Goal: Task Accomplishment & Management: Manage account settings

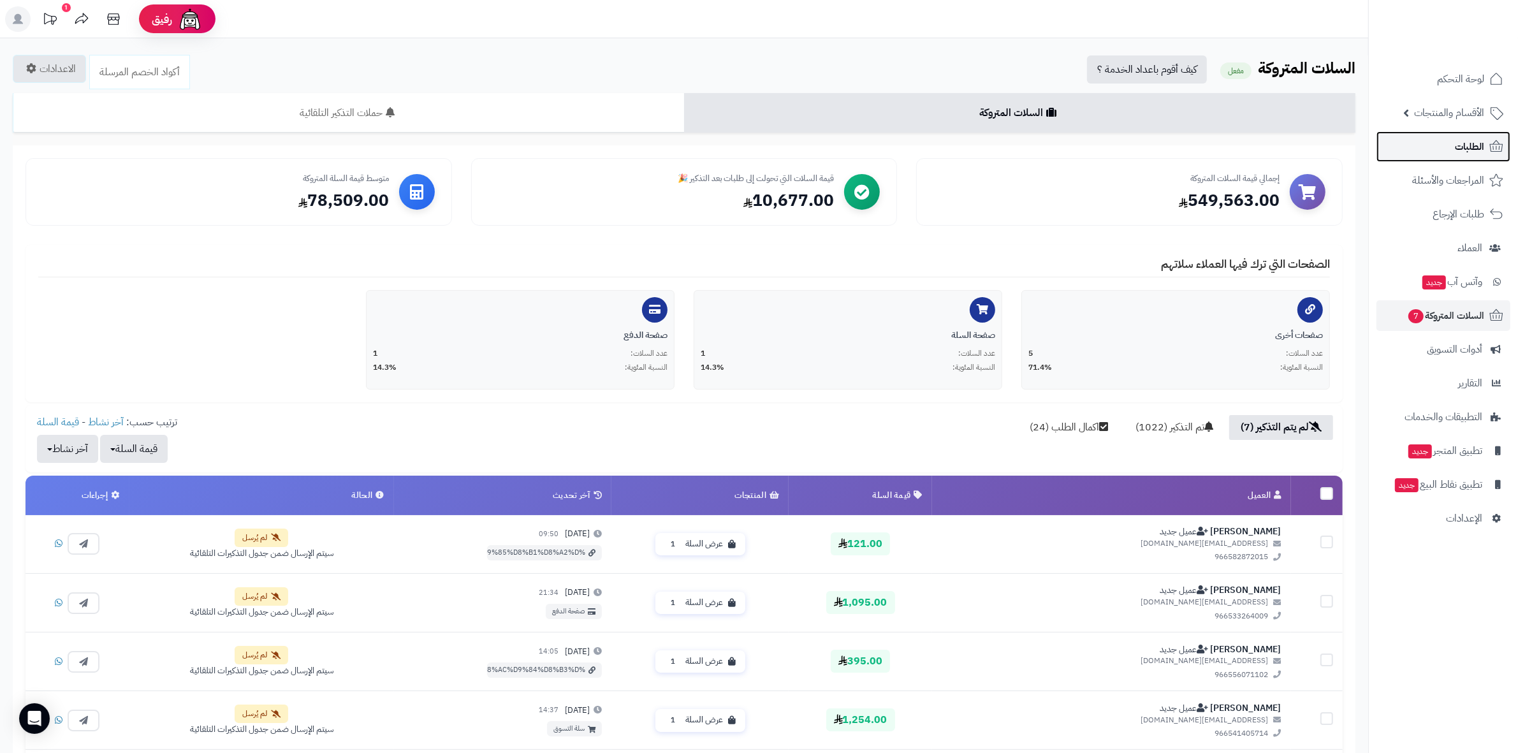
click at [1480, 153] on span "الطلبات" at bounding box center [1469, 147] width 29 height 18
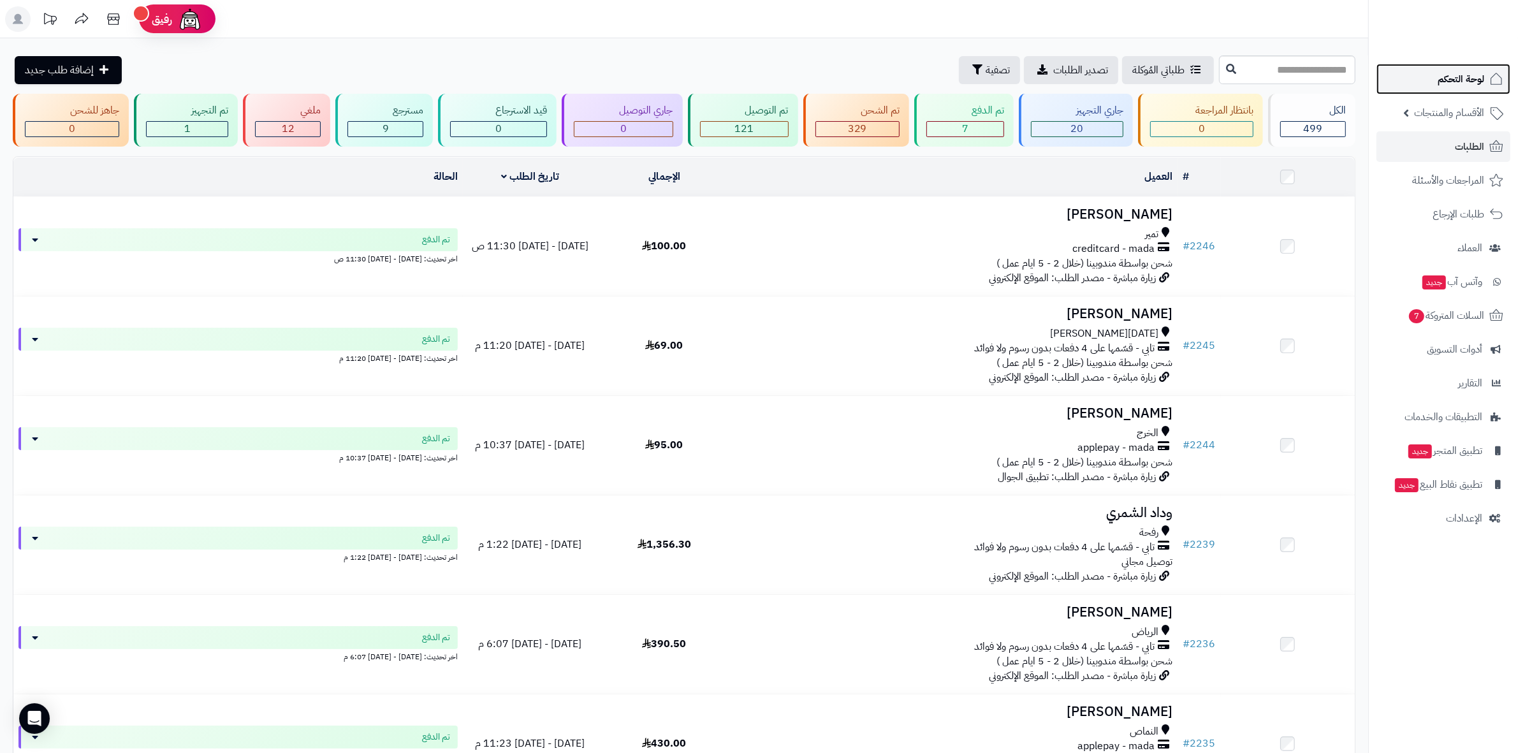
click at [1485, 87] on link "لوحة التحكم" at bounding box center [1443, 79] width 134 height 31
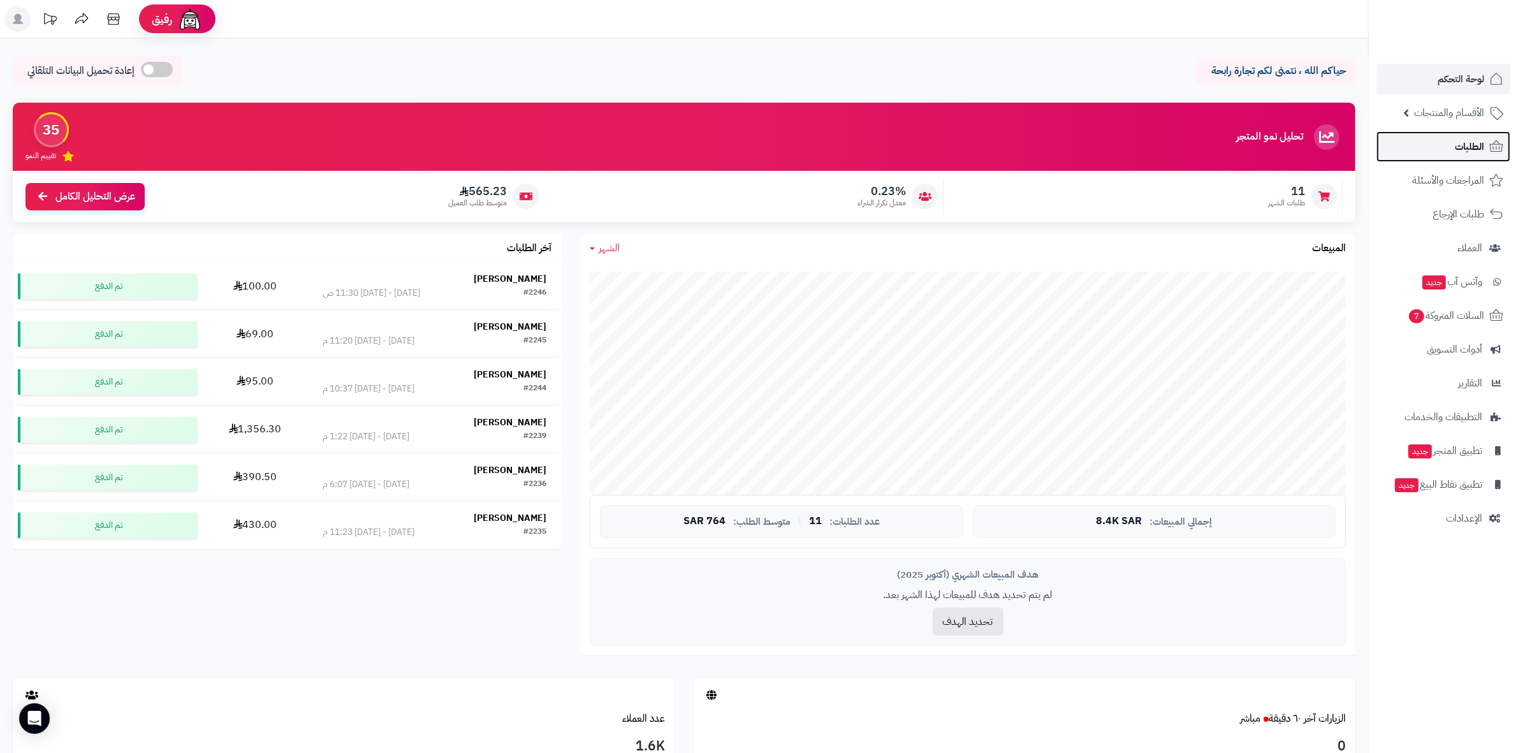
click at [1492, 145] on icon at bounding box center [1495, 146] width 15 height 15
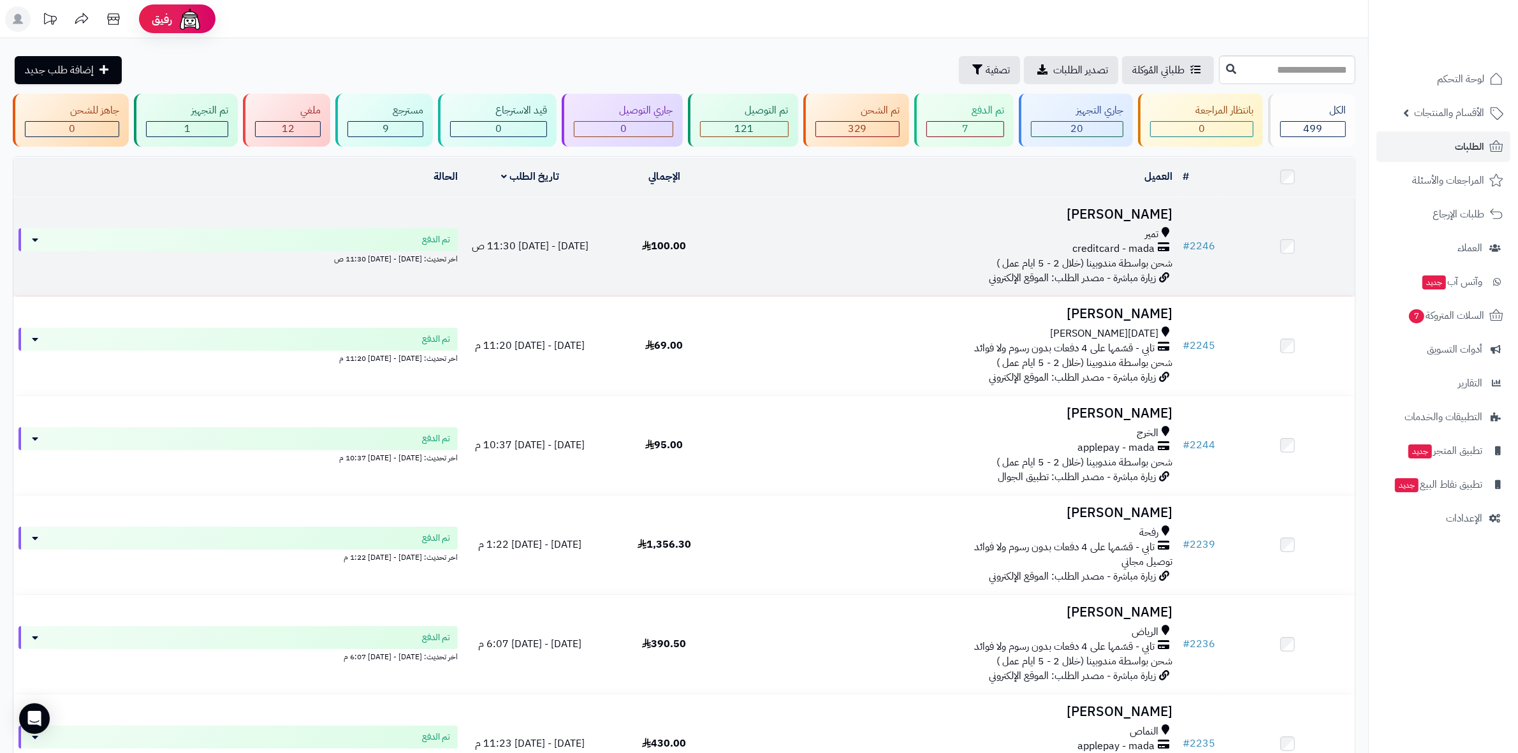
click at [1138, 212] on h3 "فيصل الفيصل" at bounding box center [954, 214] width 437 height 15
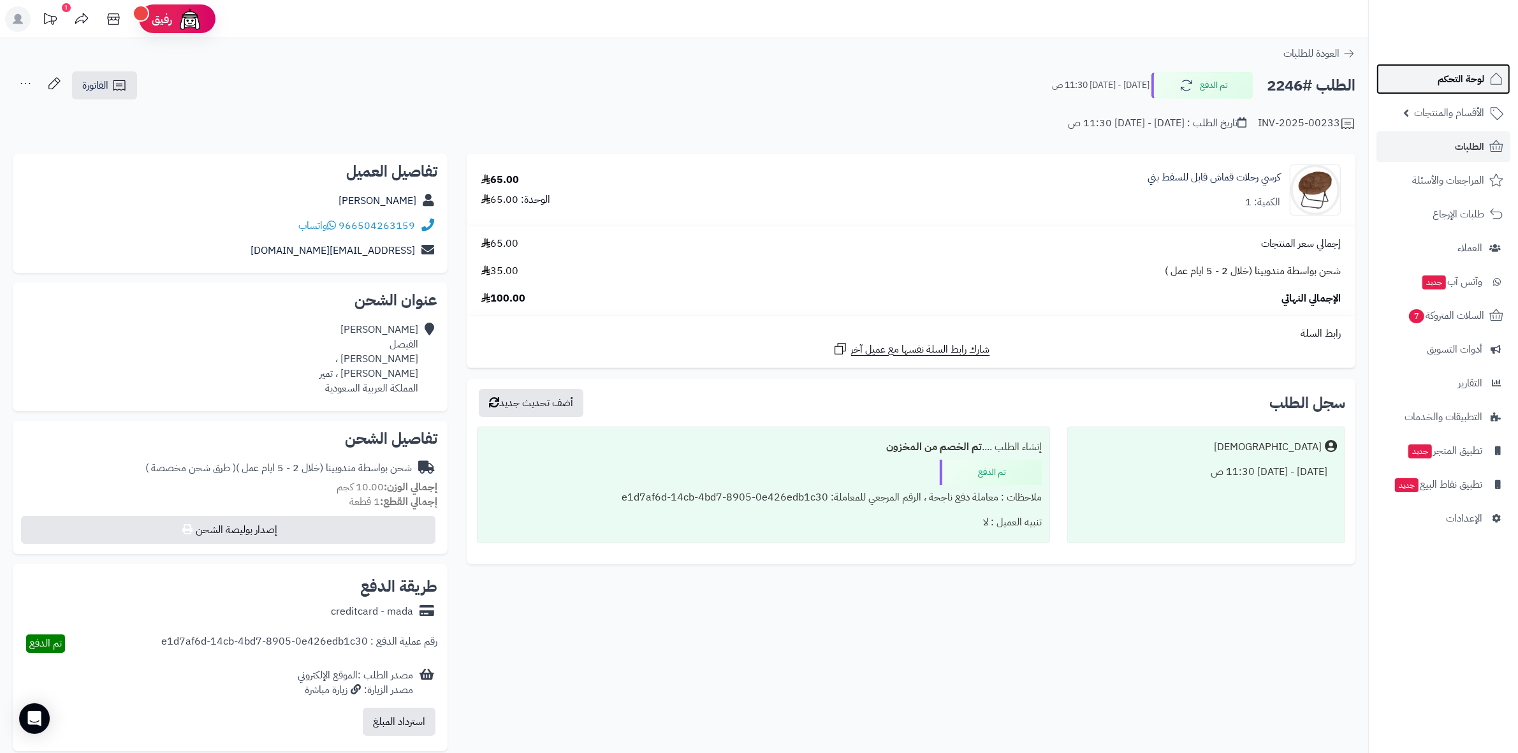
click at [1435, 77] on link "لوحة التحكم" at bounding box center [1443, 79] width 134 height 31
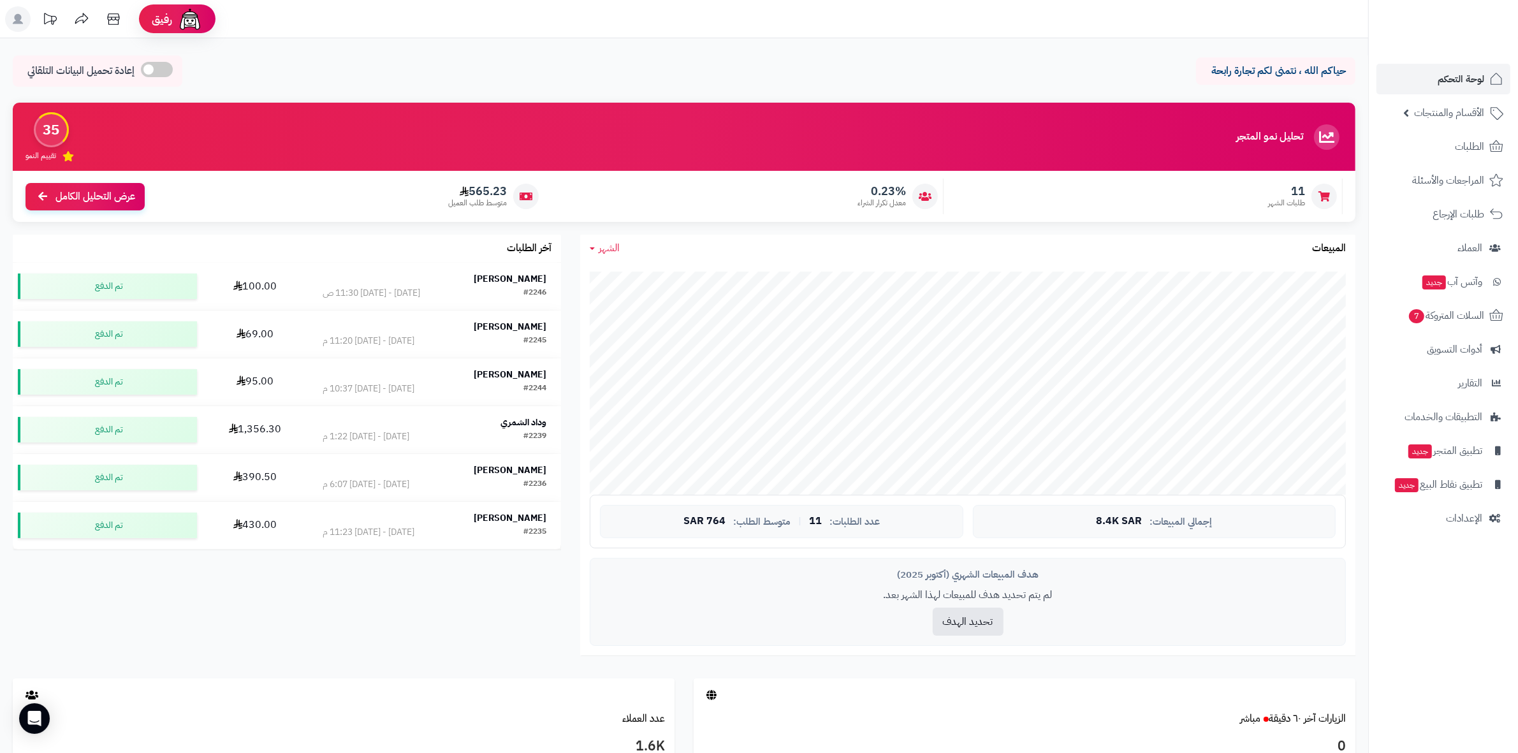
drag, startPoint x: 509, startPoint y: 184, endPoint x: 447, endPoint y: 192, distance: 62.5
click at [447, 192] on div "565.23 متوسط طلب العميل" at bounding box center [347, 196] width 393 height 36
click at [592, 247] on icon at bounding box center [592, 248] width 5 height 3
click at [661, 352] on link "السنة" at bounding box center [631, 349] width 102 height 24
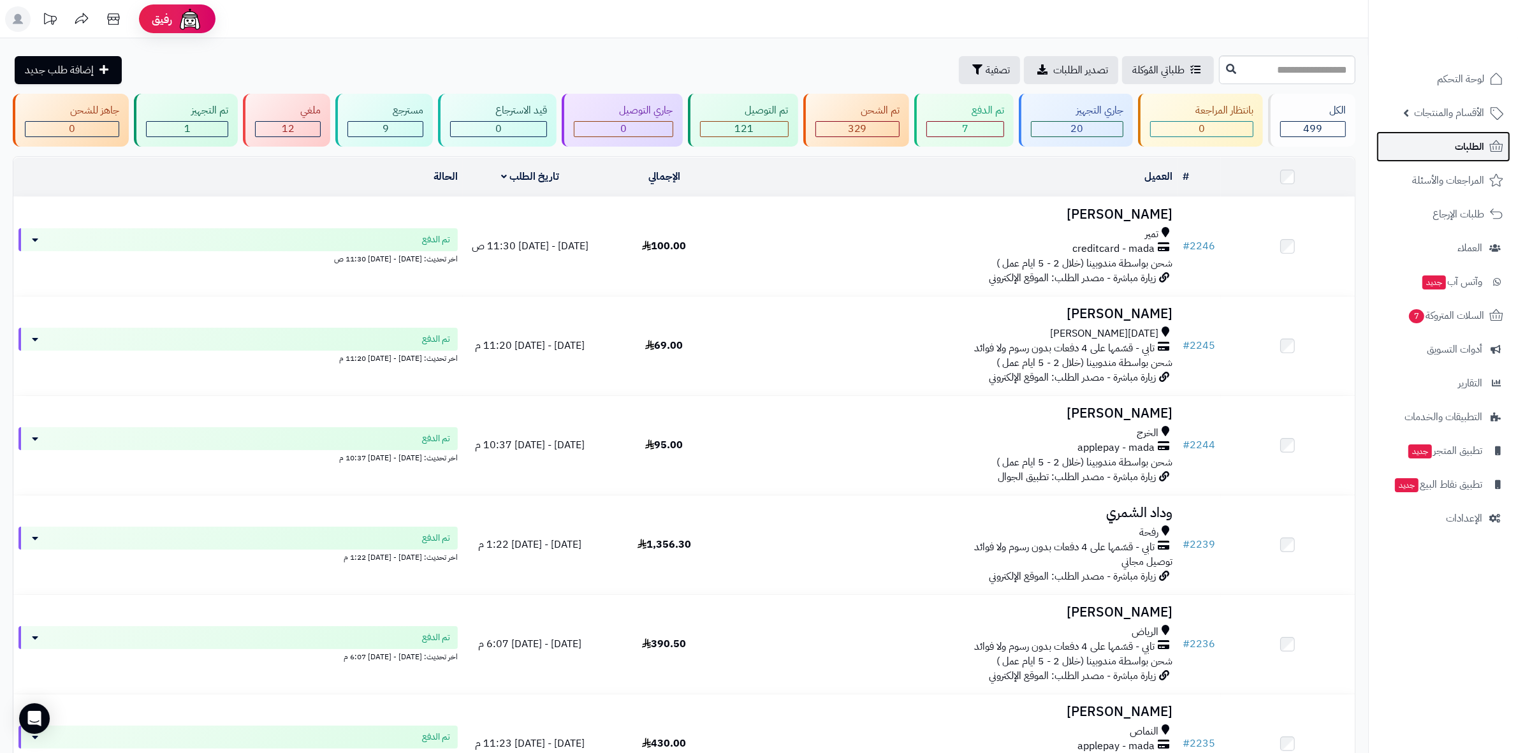
click at [1471, 156] on link "الطلبات" at bounding box center [1443, 146] width 134 height 31
